Goal: Task Accomplishment & Management: Use online tool/utility

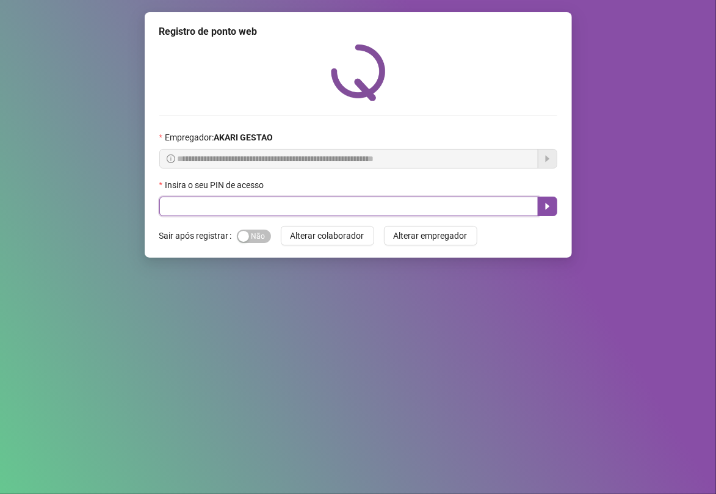
click at [387, 209] on input "text" at bounding box center [348, 206] width 379 height 20
type input "*****"
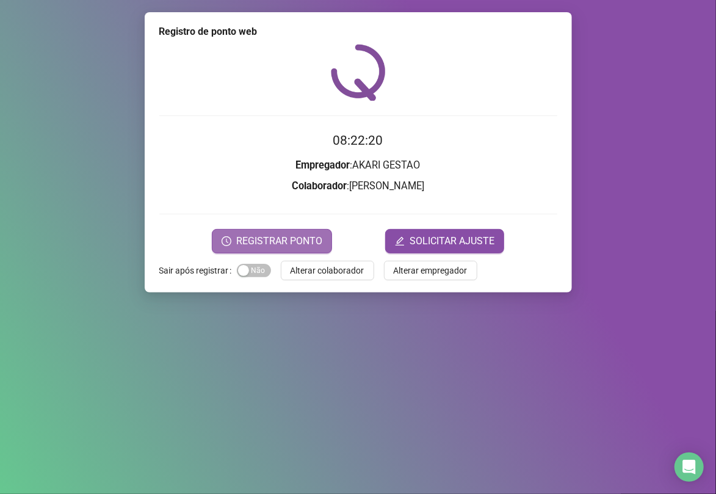
click at [299, 248] on button "REGISTRAR PONTO" at bounding box center [272, 241] width 120 height 24
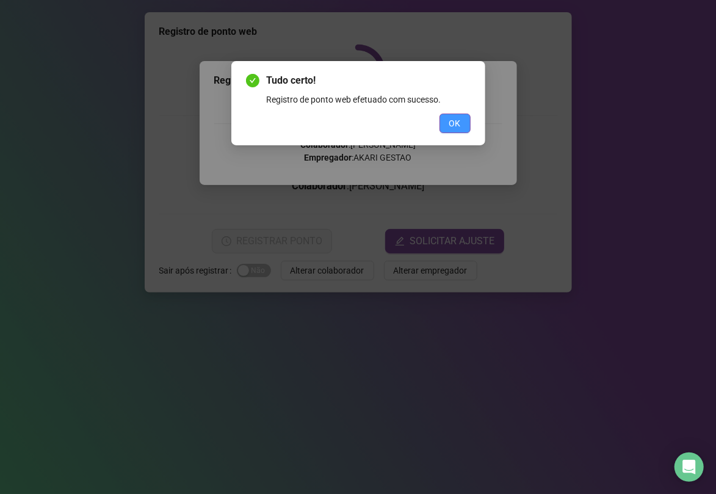
click at [447, 118] on button "OK" at bounding box center [454, 123] width 31 height 20
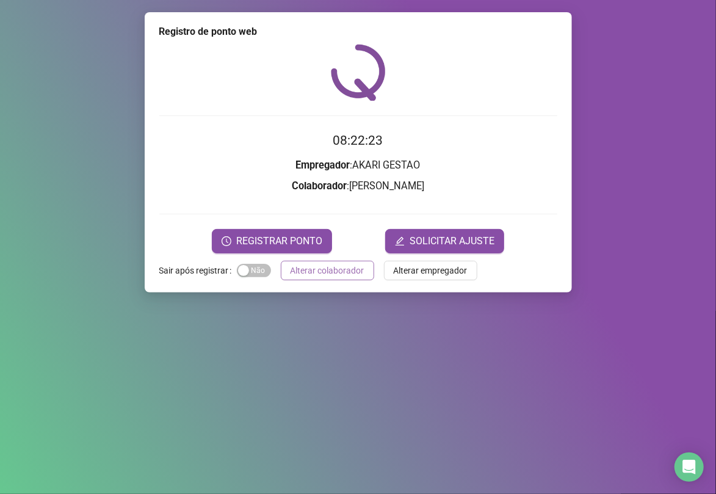
click at [362, 261] on button "Alterar colaborador" at bounding box center [327, 271] width 93 height 20
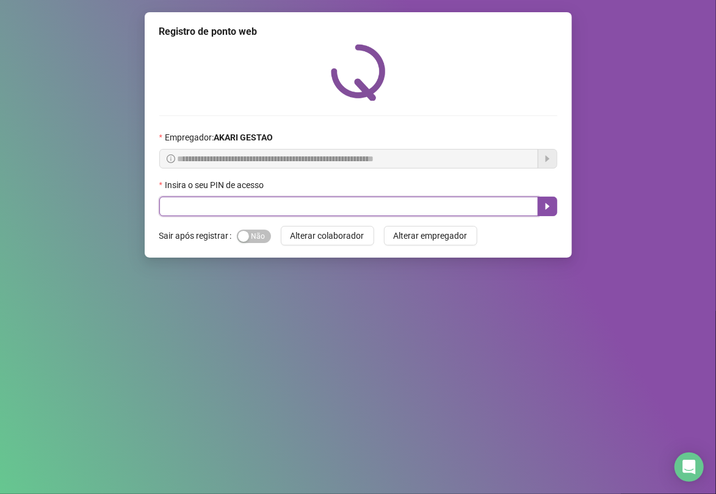
click at [361, 212] on input "text" at bounding box center [348, 206] width 379 height 20
type input "*****"
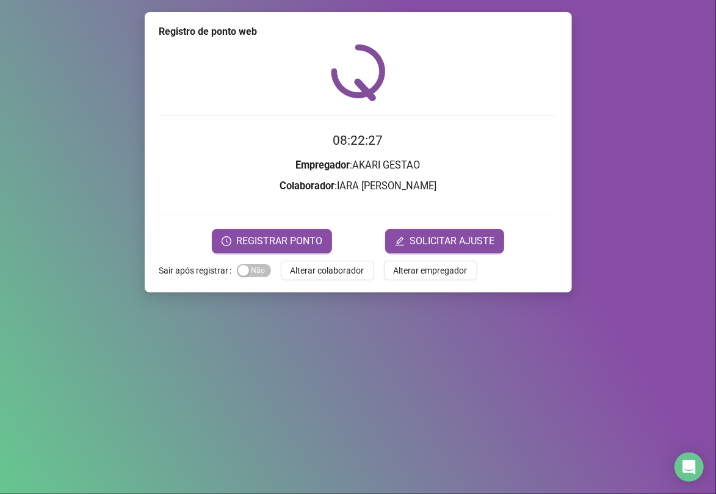
click at [267, 225] on form "08:22:27 Empregador : AKARI GESTAO Colaborador : [PERSON_NAME] REGISTRAR PONTO …" at bounding box center [358, 192] width 398 height 122
click at [265, 236] on span "REGISTRAR PONTO" at bounding box center [279, 241] width 86 height 15
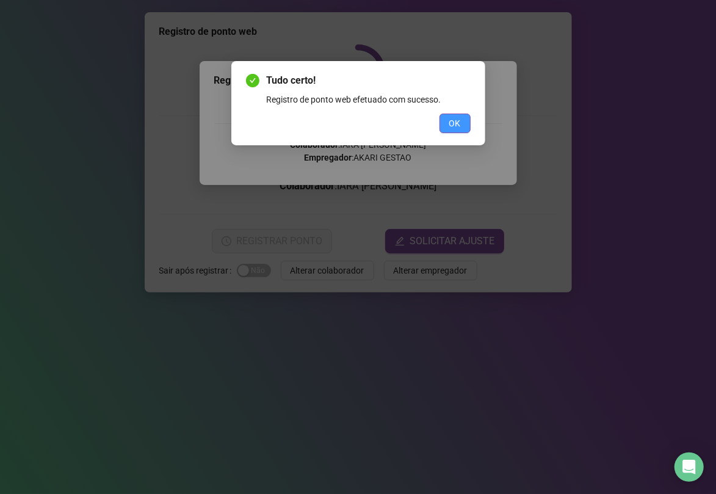
drag, startPoint x: 469, startPoint y: 109, endPoint x: 454, endPoint y: 125, distance: 22.5
click at [467, 112] on div "Tudo certo! Registro de ponto web efetuado com sucesso. OK" at bounding box center [358, 103] width 225 height 60
click at [474, 127] on div "Tudo certo! Registro de ponto web efetuado com sucesso. OK" at bounding box center [358, 103] width 254 height 84
click at [472, 126] on div "Tudo certo! Registro de ponto web efetuado com sucesso. OK" at bounding box center [358, 103] width 254 height 84
click at [470, 125] on button "OK" at bounding box center [454, 123] width 31 height 20
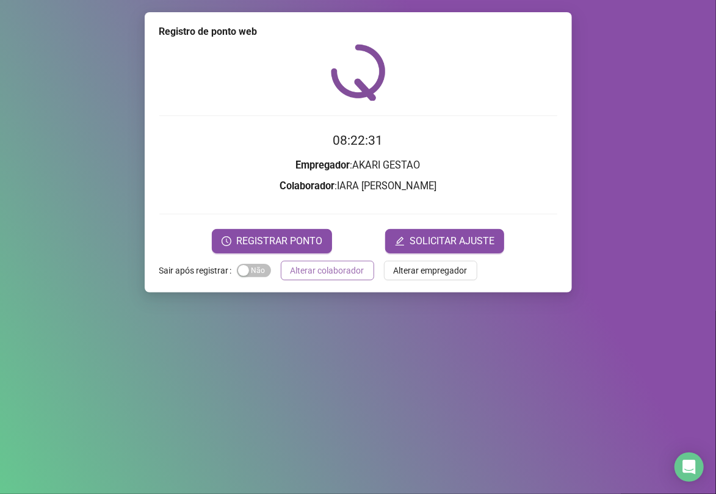
click at [321, 270] on span "Alterar colaborador" at bounding box center [327, 270] width 74 height 13
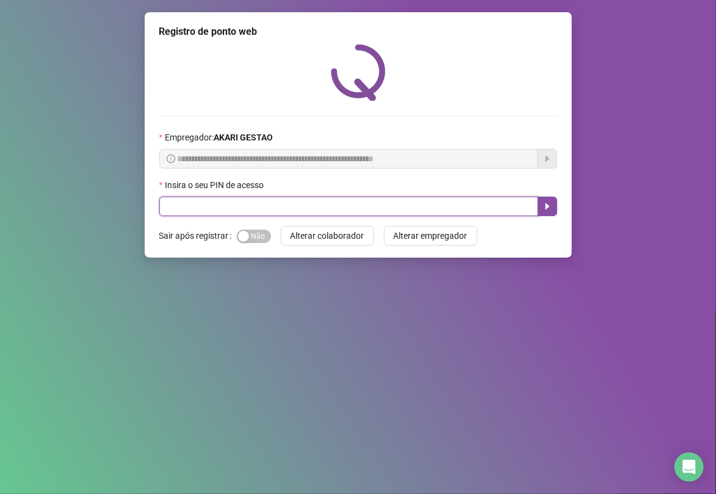
click at [368, 201] on input "text" at bounding box center [348, 206] width 379 height 20
type input "*****"
